Goal: Communication & Community: Answer question/provide support

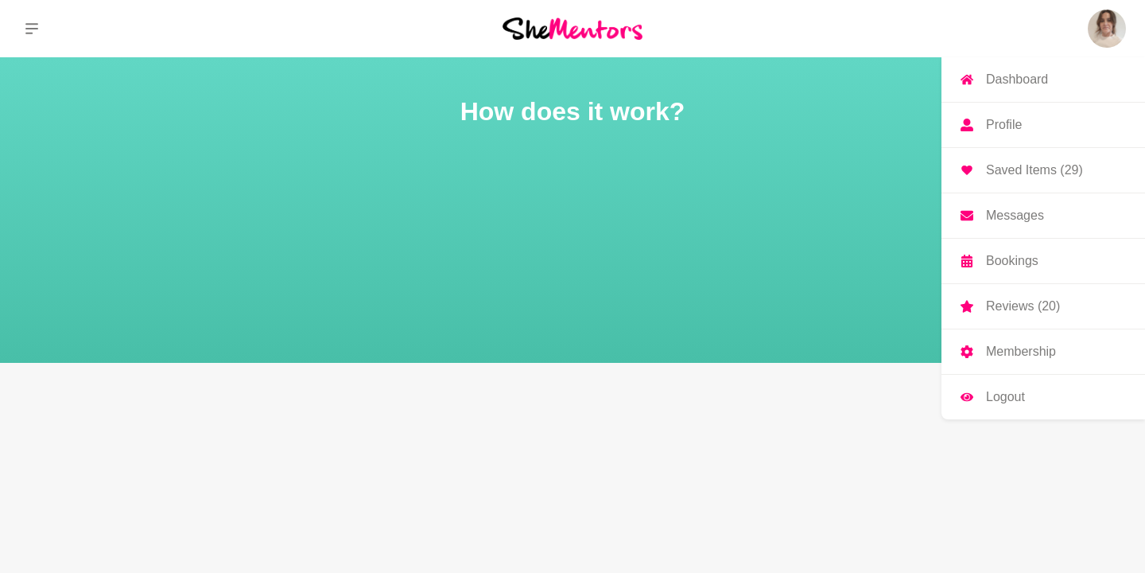
click at [1027, 212] on p "Messages" at bounding box center [1015, 215] width 58 height 13
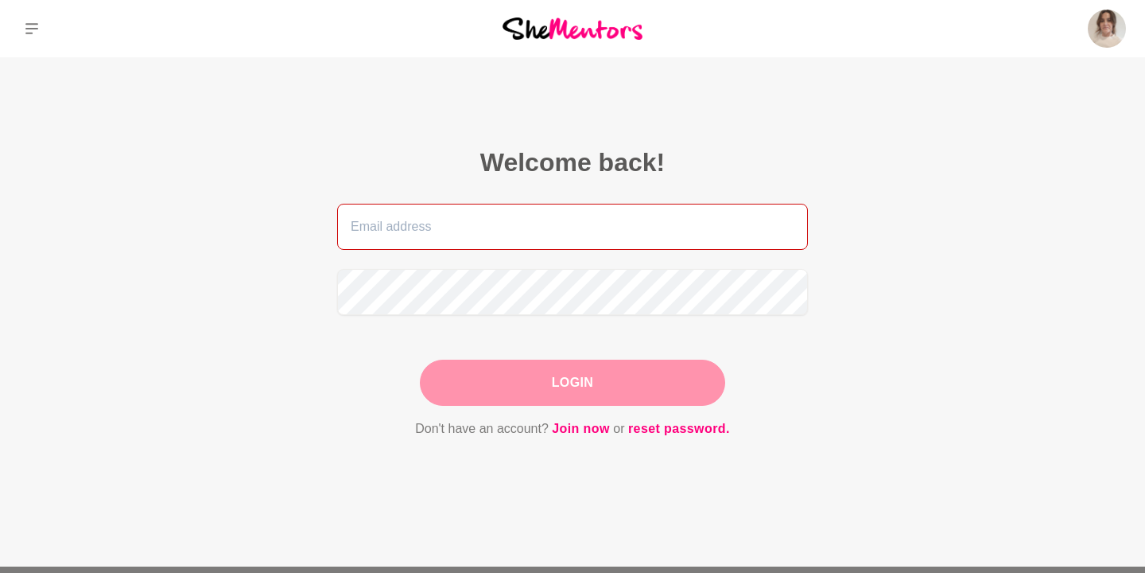
click at [582, 227] on input "email" at bounding box center [572, 227] width 471 height 46
type input "[EMAIL_ADDRESS][DOMAIN_NAME]"
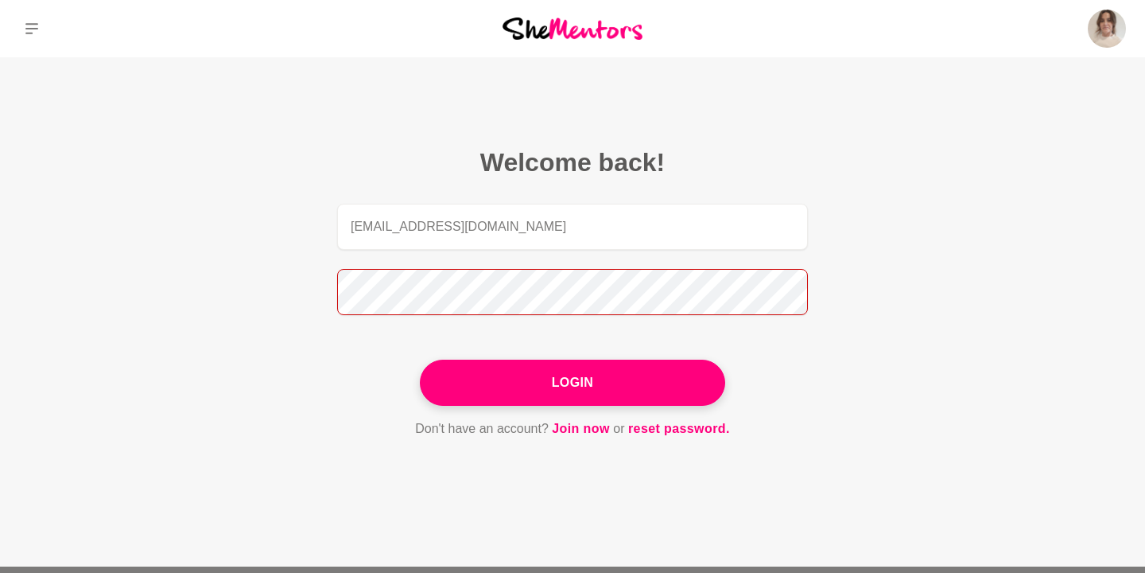
click at [420, 359] on button "Login" at bounding box center [572, 382] width 305 height 46
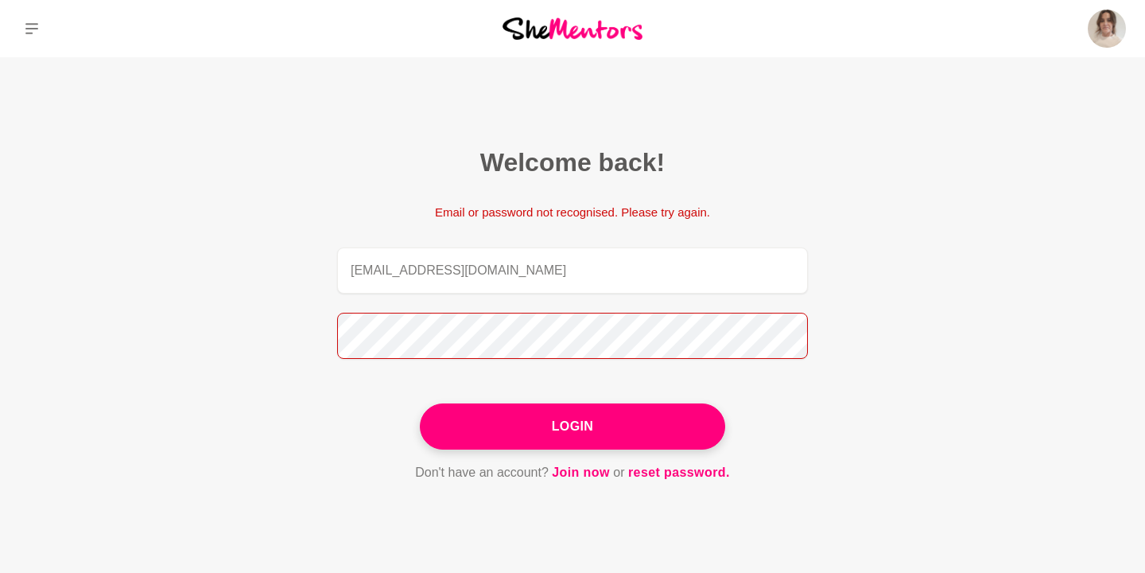
click at [420, 403] on button "Login" at bounding box center [572, 426] width 305 height 46
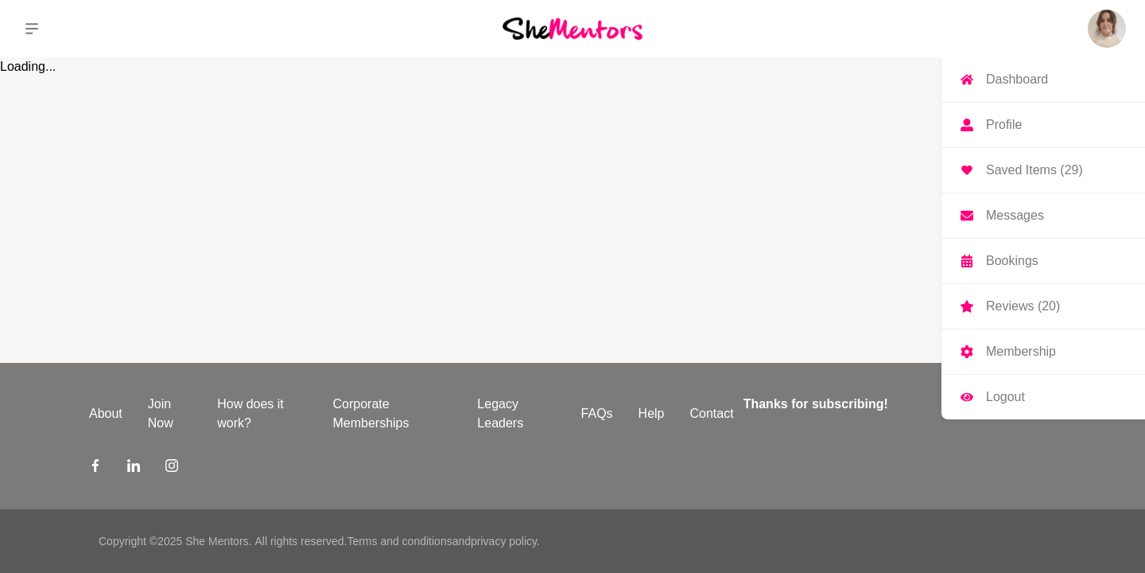
click at [1024, 215] on p "Messages" at bounding box center [1015, 215] width 58 height 13
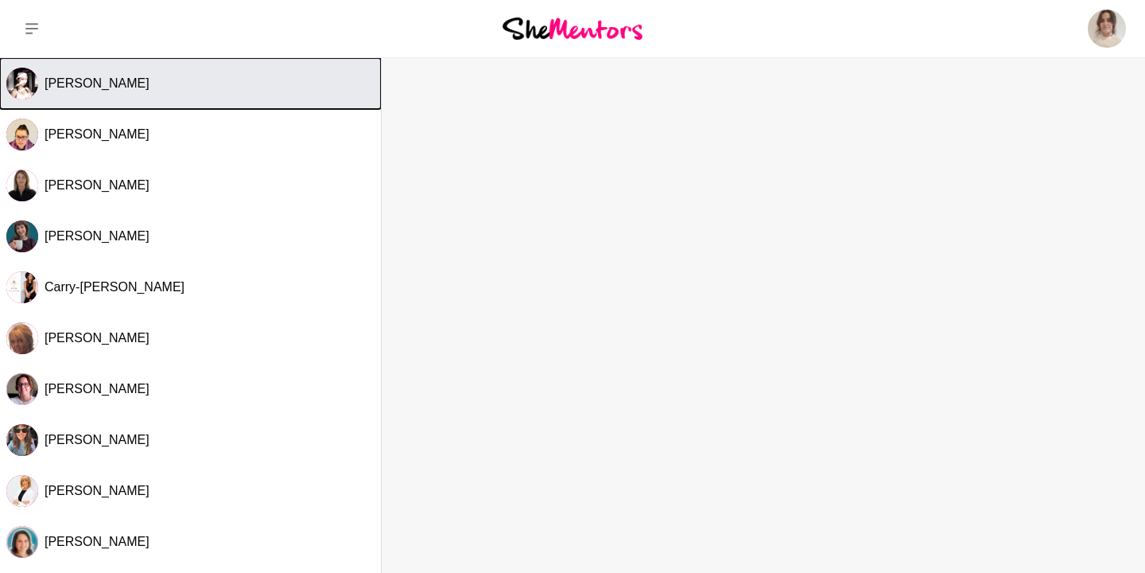
click at [161, 80] on div "[PERSON_NAME]" at bounding box center [210, 84] width 330 height 16
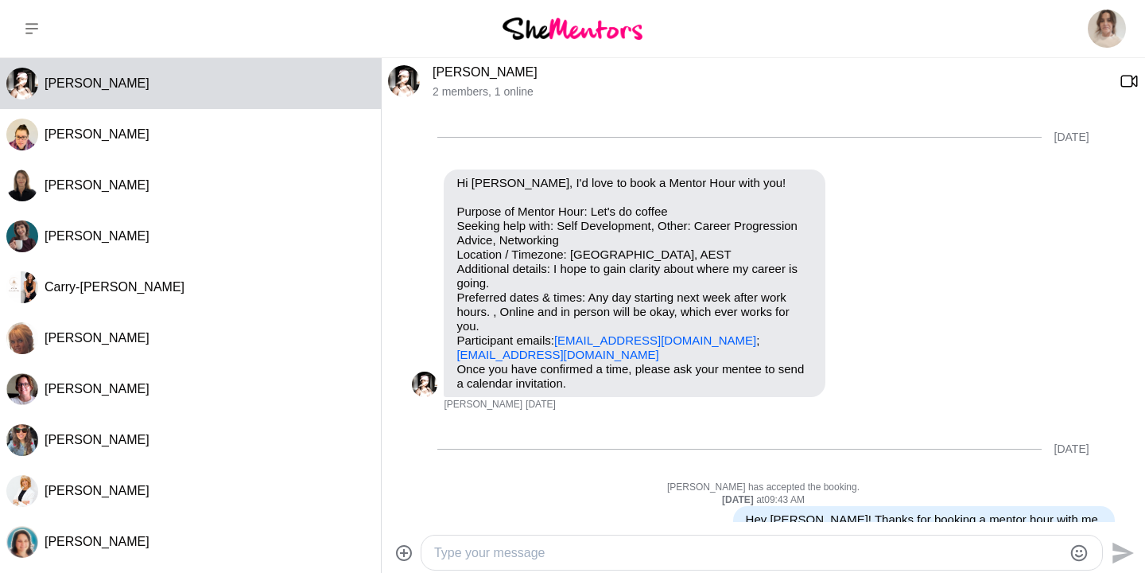
scroll to position [825, 0]
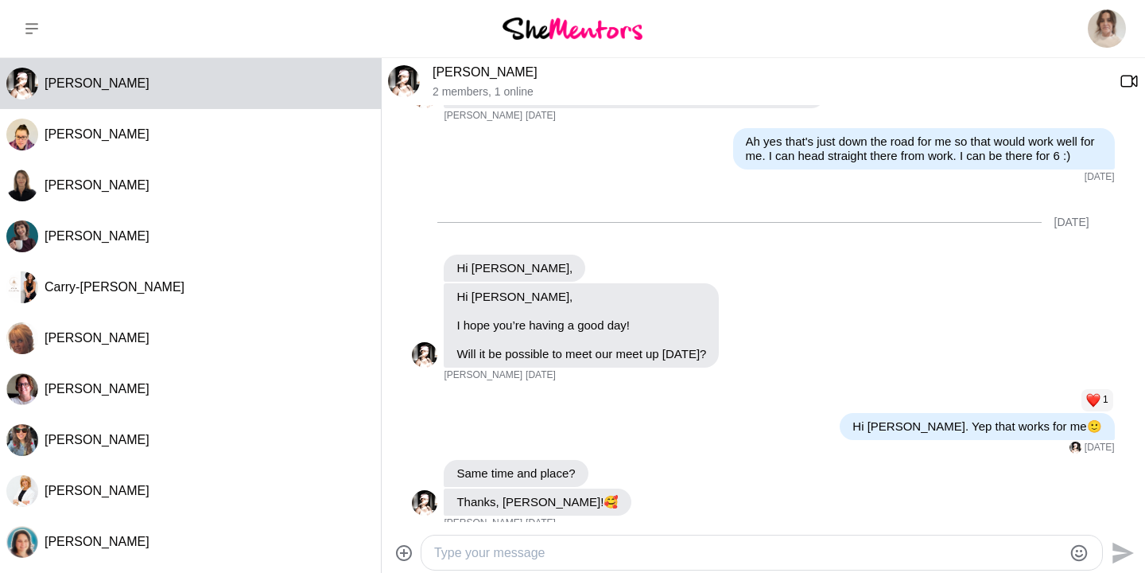
click at [559, 555] on textarea "Type your message" at bounding box center [748, 552] width 628 height 19
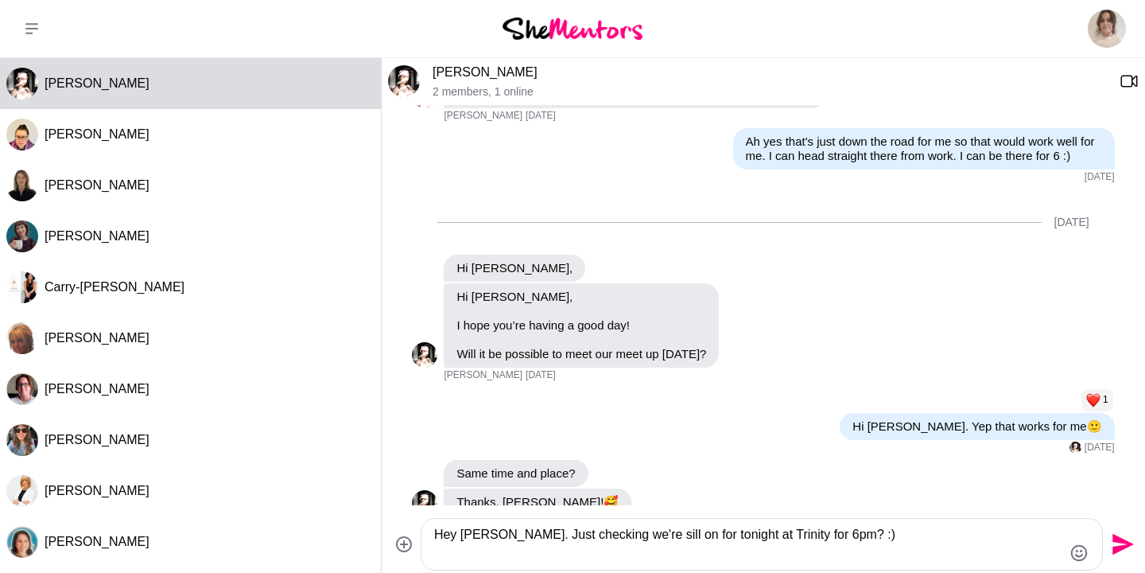
type textarea "Hey [PERSON_NAME]. Just checking we're sill on for tonight at Trinity for 6pm? …"
click at [1120, 542] on icon "Send" at bounding box center [1122, 544] width 21 height 21
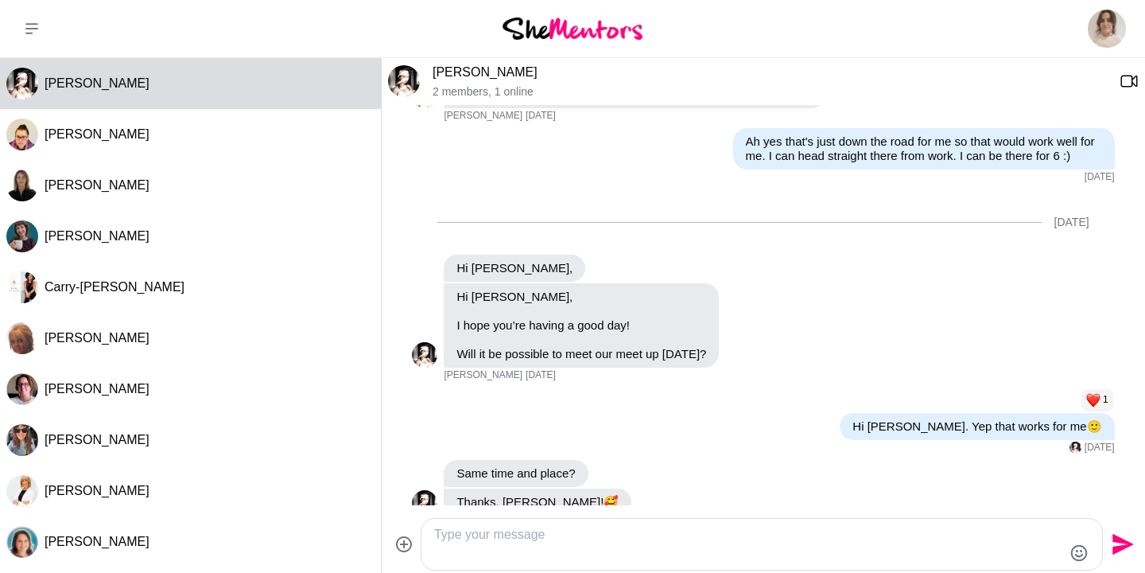
scroll to position [951, 0]
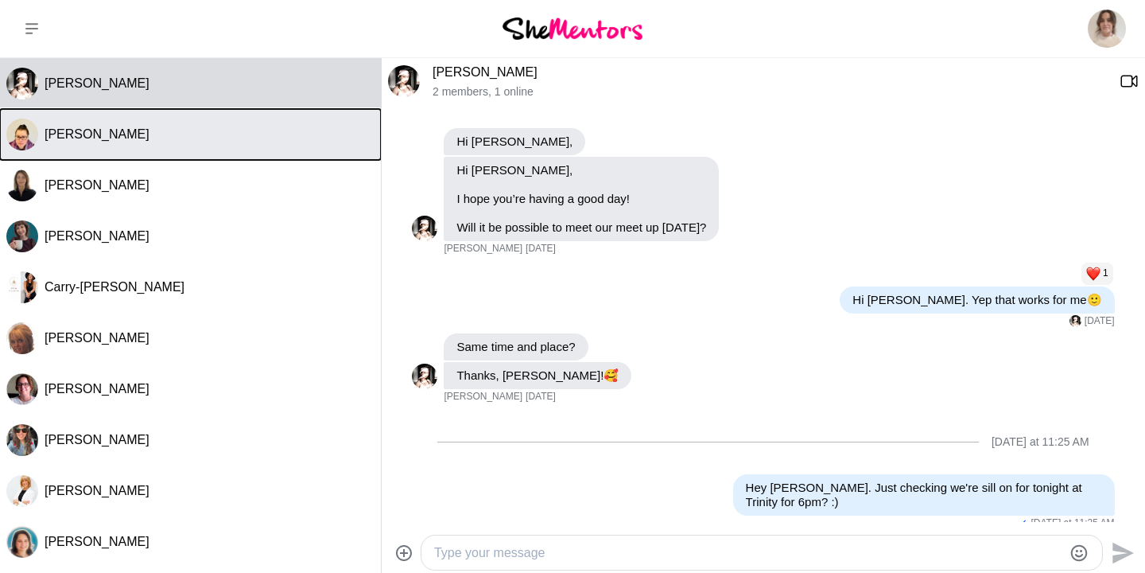
click at [162, 144] on button "[PERSON_NAME]" at bounding box center [190, 134] width 381 height 51
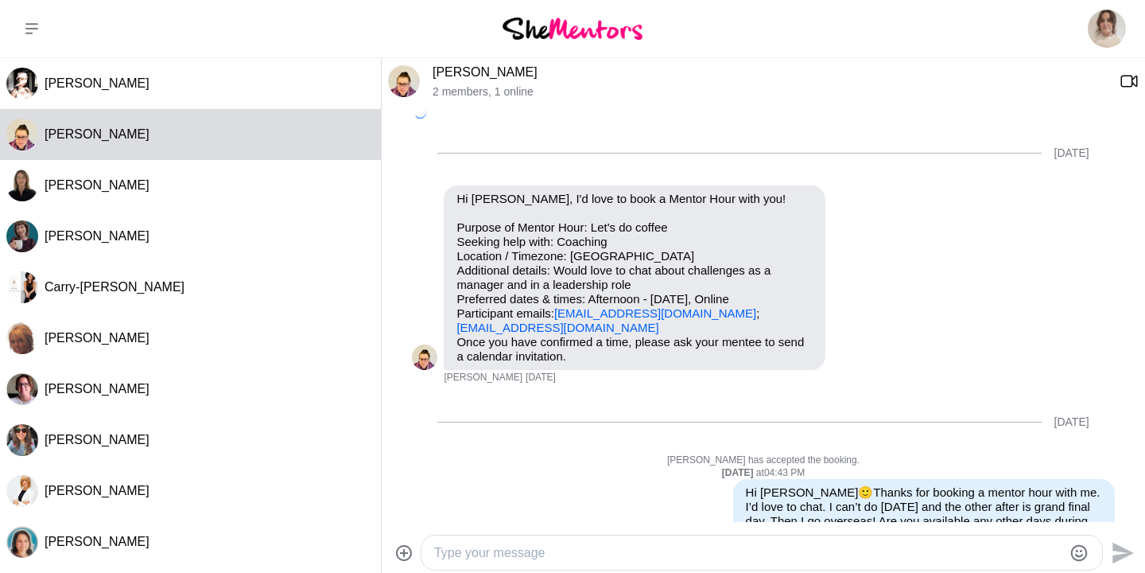
scroll to position [32, 0]
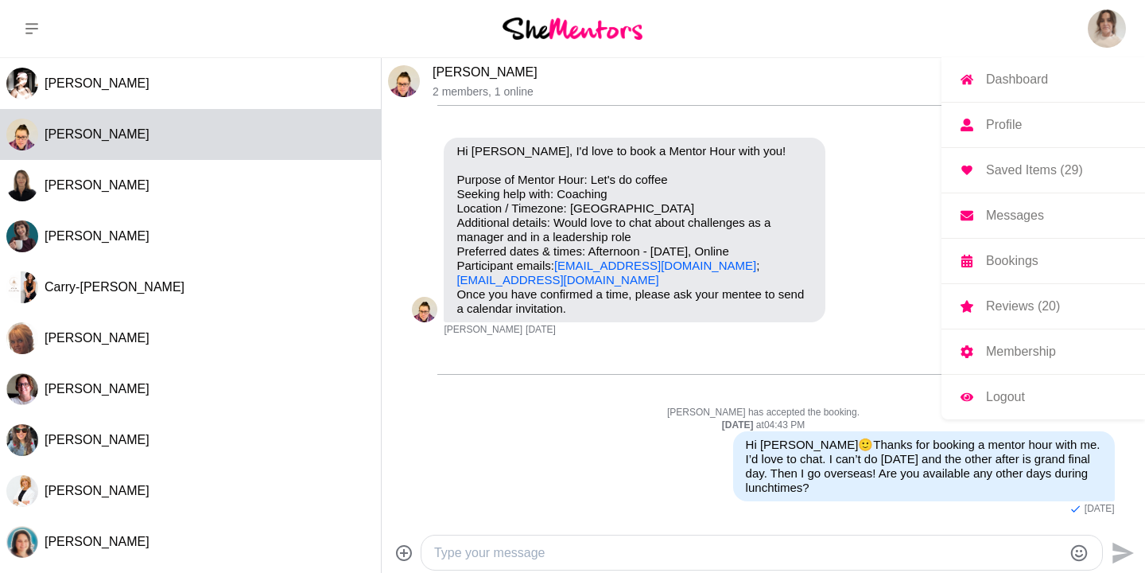
click at [1027, 81] on p "Dashboard" at bounding box center [1017, 79] width 62 height 13
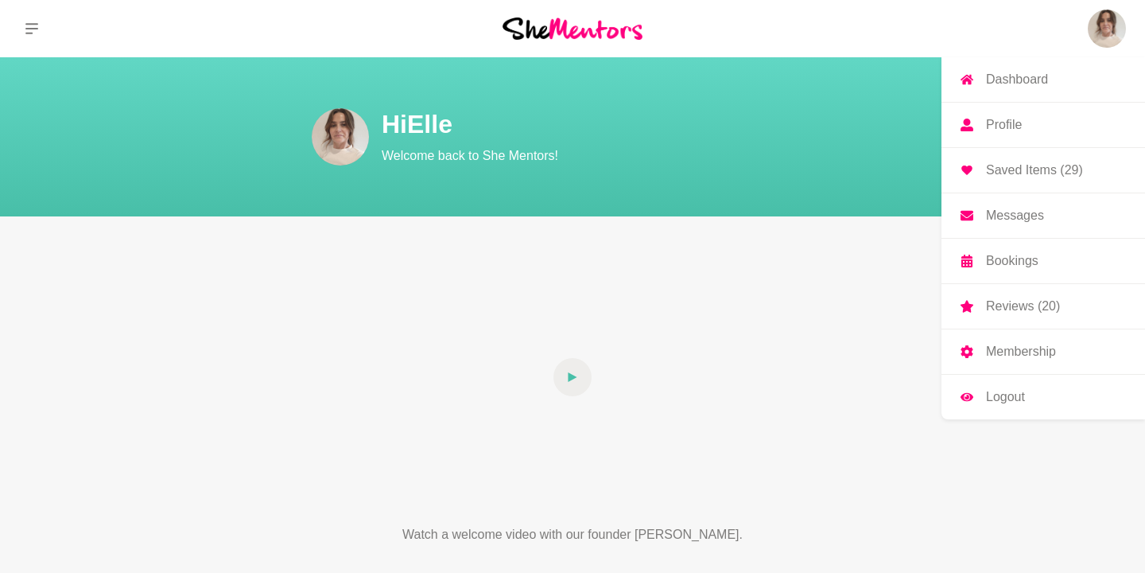
click at [992, 131] on p "Profile" at bounding box center [1004, 124] width 36 height 13
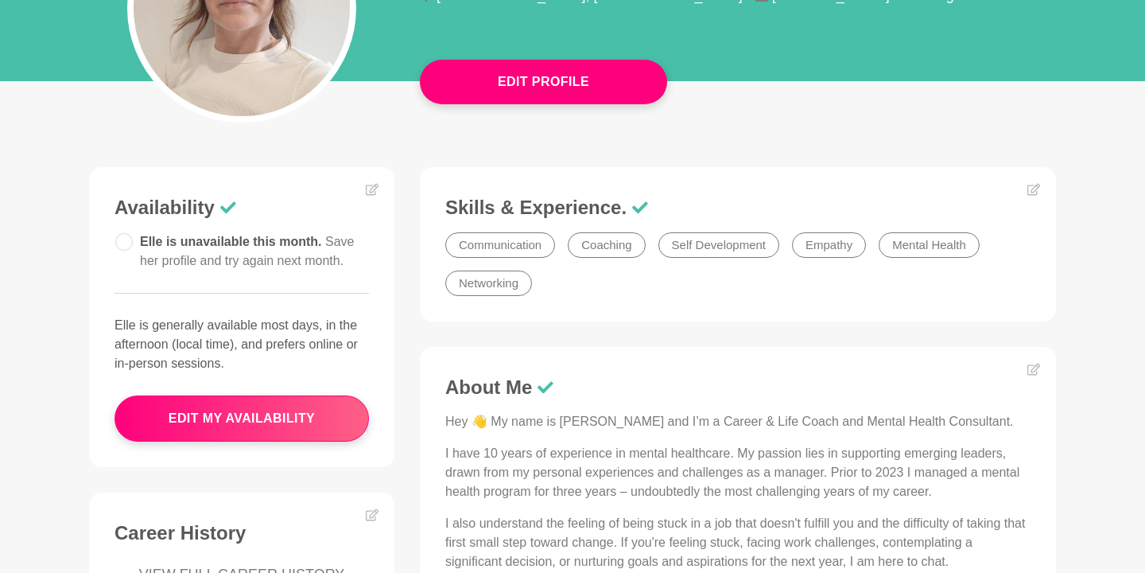
scroll to position [270, 0]
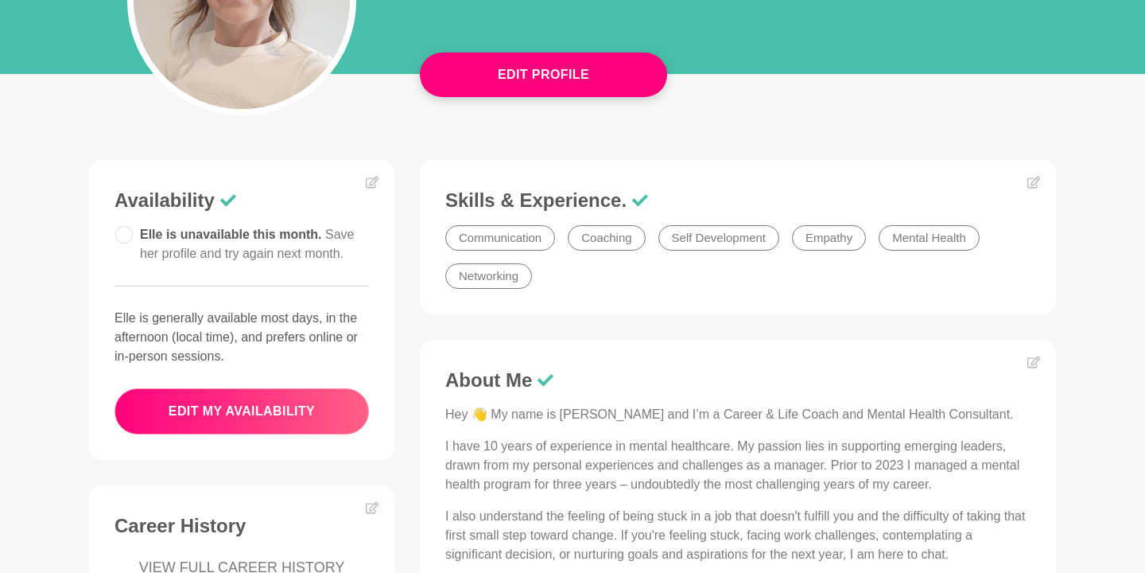
click at [273, 411] on button "edit my availability" at bounding box center [242, 411] width 254 height 46
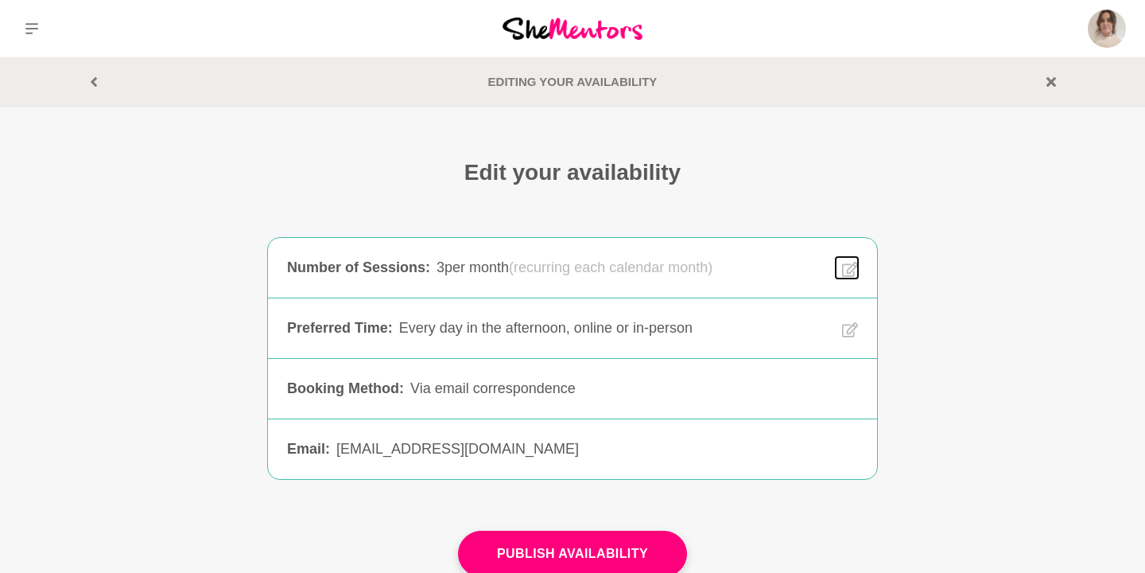
click at [853, 270] on icon at bounding box center [850, 269] width 16 height 18
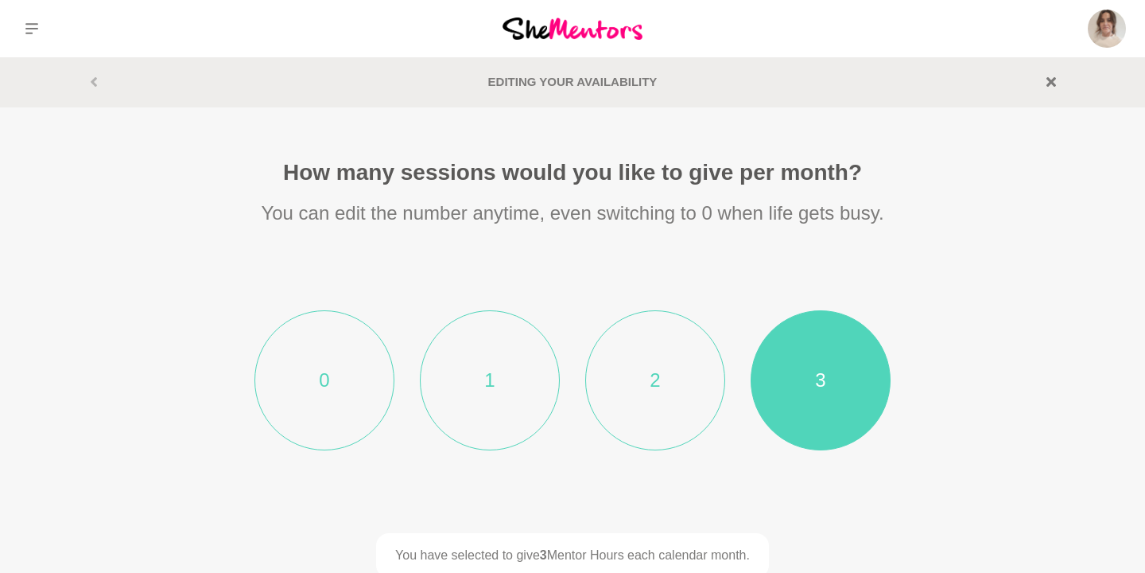
click at [335, 386] on li "0" at bounding box center [324, 380] width 140 height 140
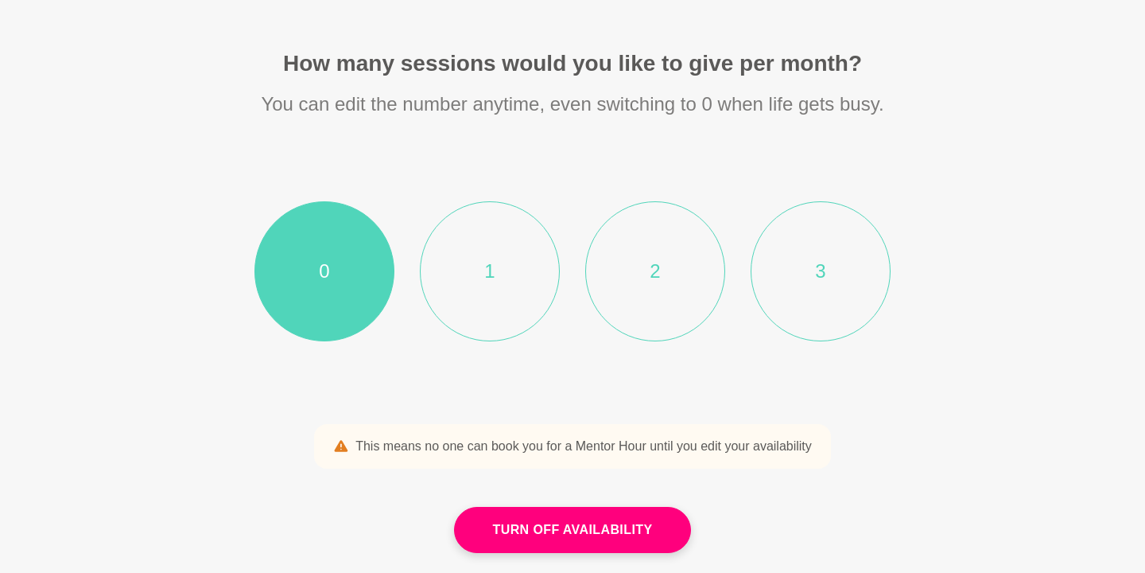
scroll to position [165, 0]
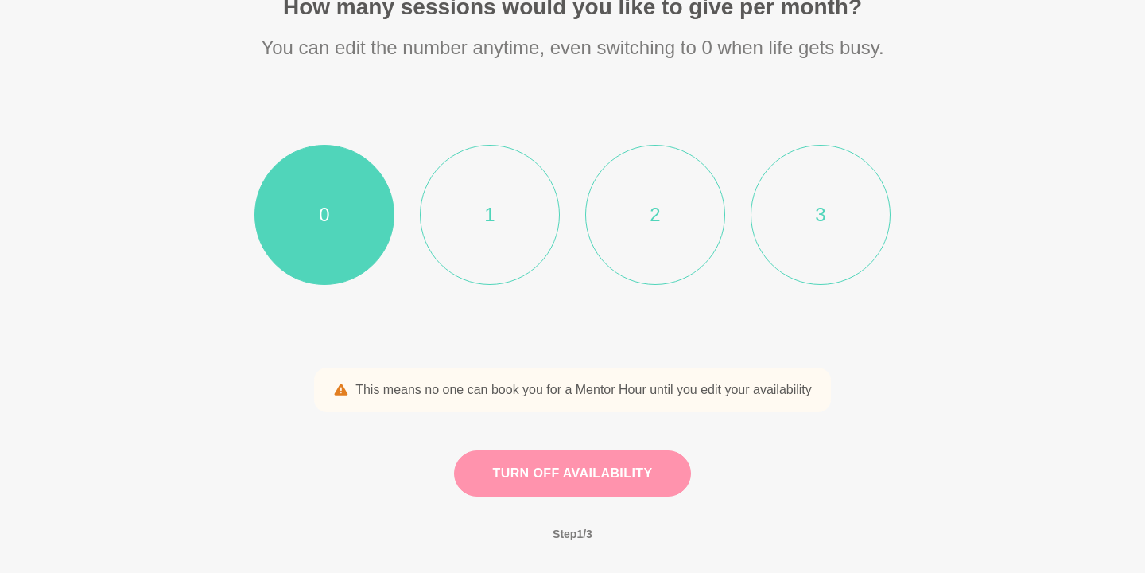
click at [568, 477] on button "Turn off availability" at bounding box center [573, 473] width 238 height 46
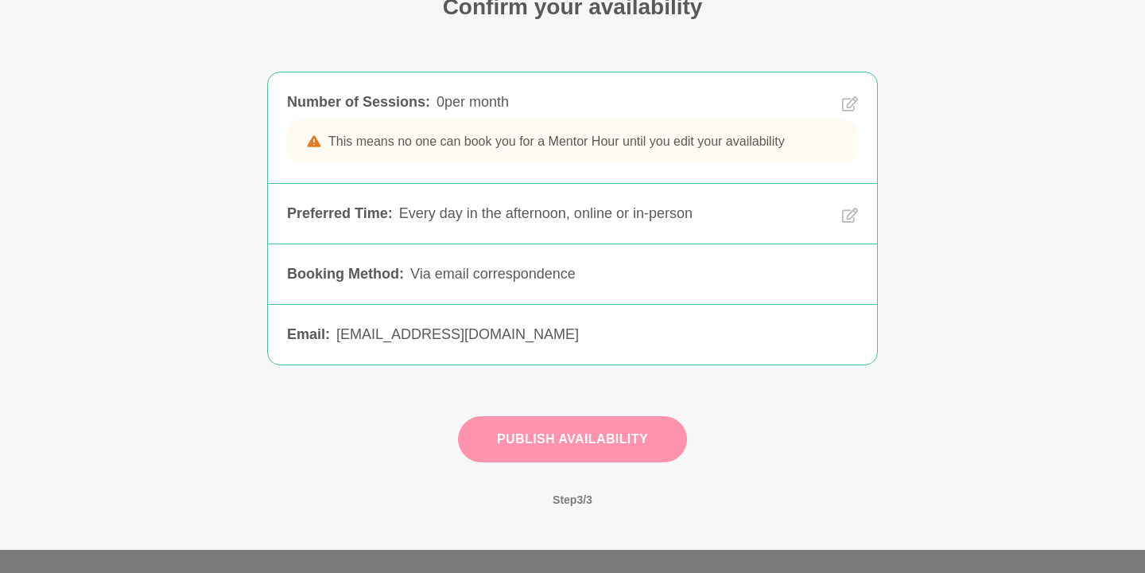
click at [566, 441] on button "Publish Availability" at bounding box center [572, 439] width 229 height 46
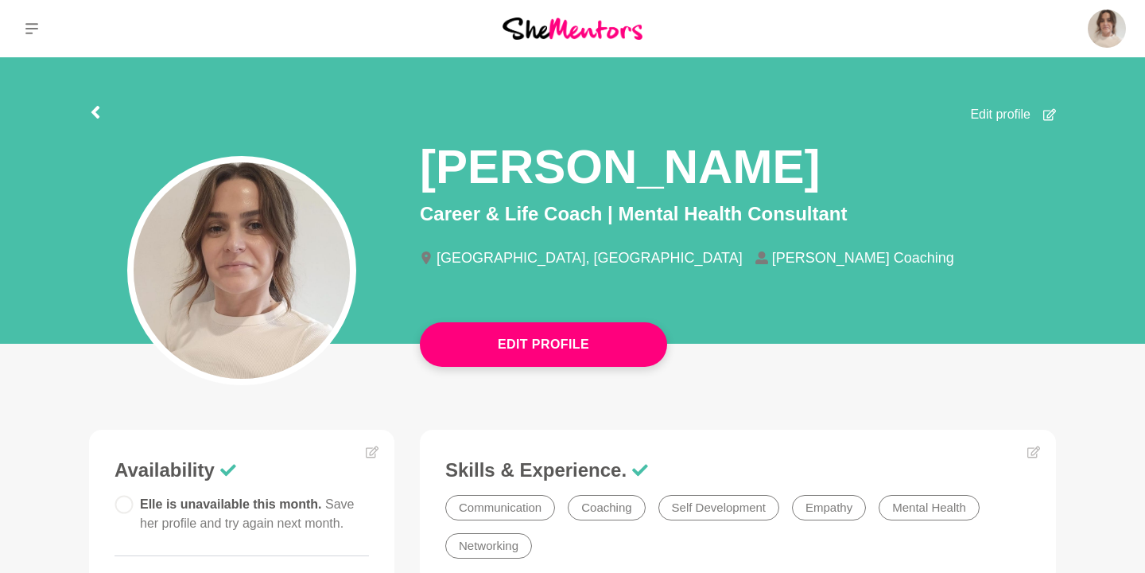
drag, startPoint x: 661, startPoint y: 32, endPoint x: 502, endPoint y: 26, distance: 159.1
click at [501, 27] on div at bounding box center [573, 28] width 382 height 57
click at [706, 24] on div at bounding box center [573, 28] width 382 height 57
